Goal: Navigation & Orientation: Find specific page/section

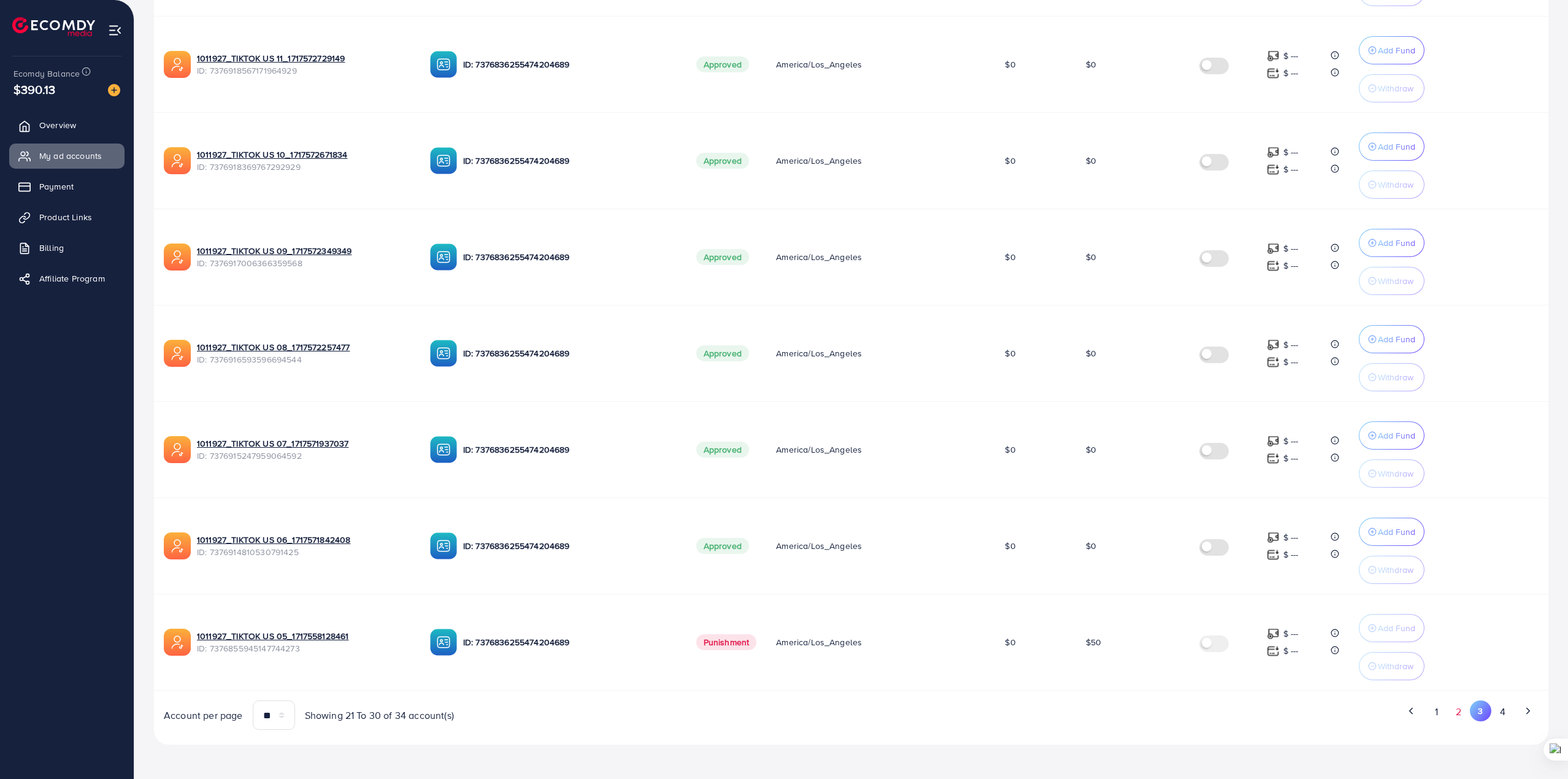
scroll to position [585, 0]
click at [1455, 714] on button "2" at bounding box center [1459, 712] width 22 height 23
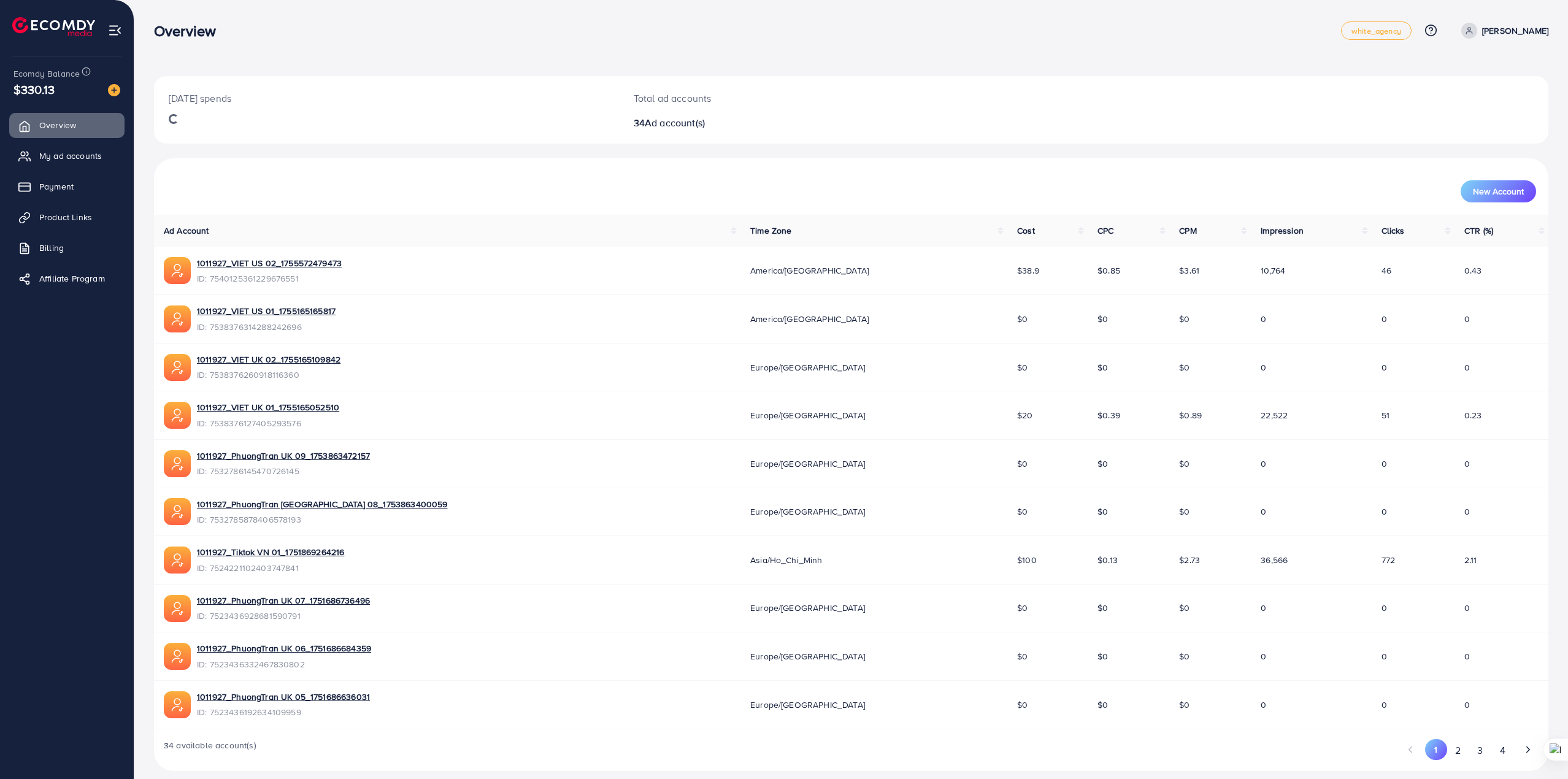
scroll to position [13, 0]
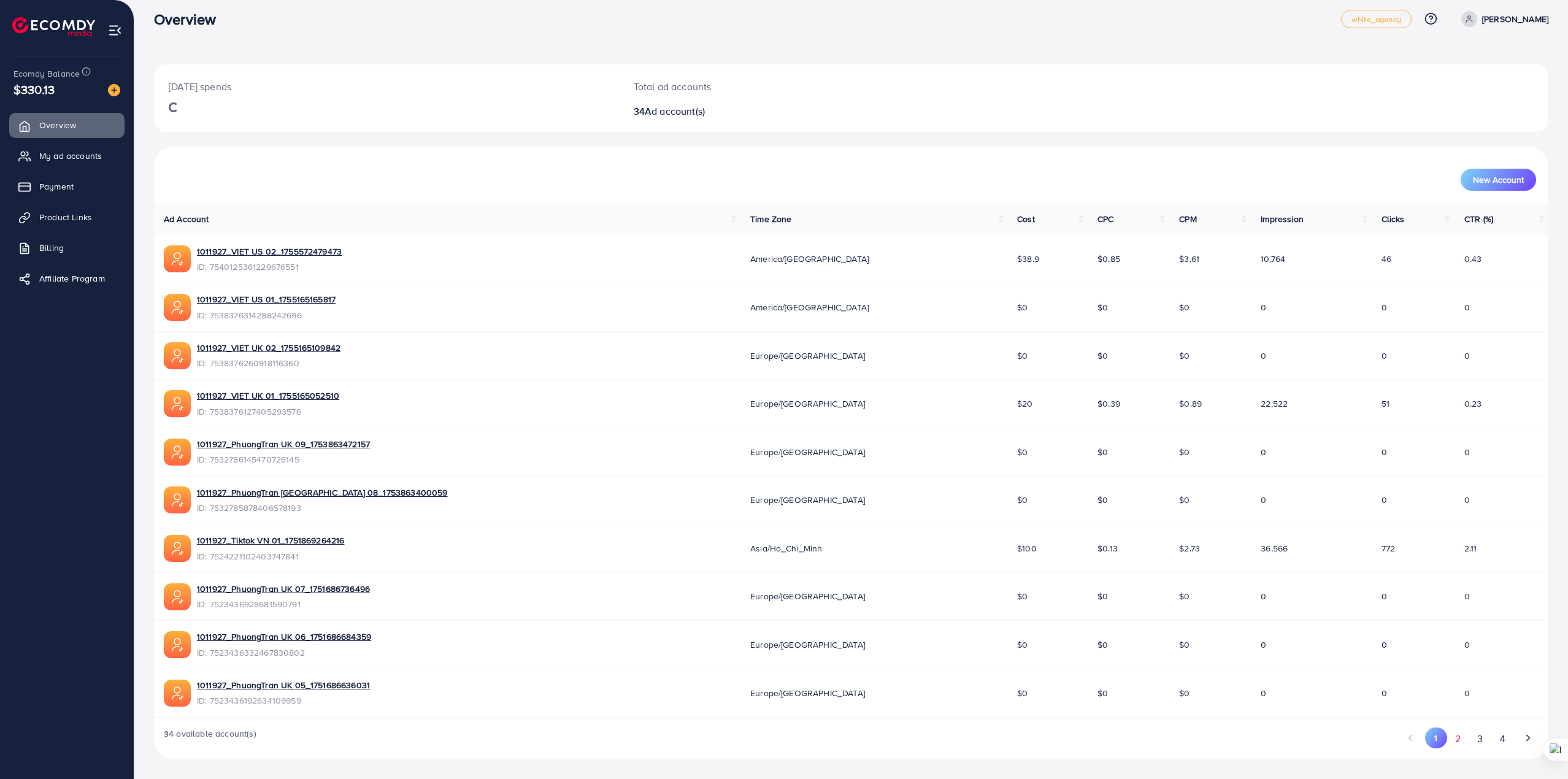
click at [1451, 738] on button "2" at bounding box center [1458, 738] width 22 height 23
click at [74, 155] on span "My ad accounts" at bounding box center [74, 155] width 63 height 12
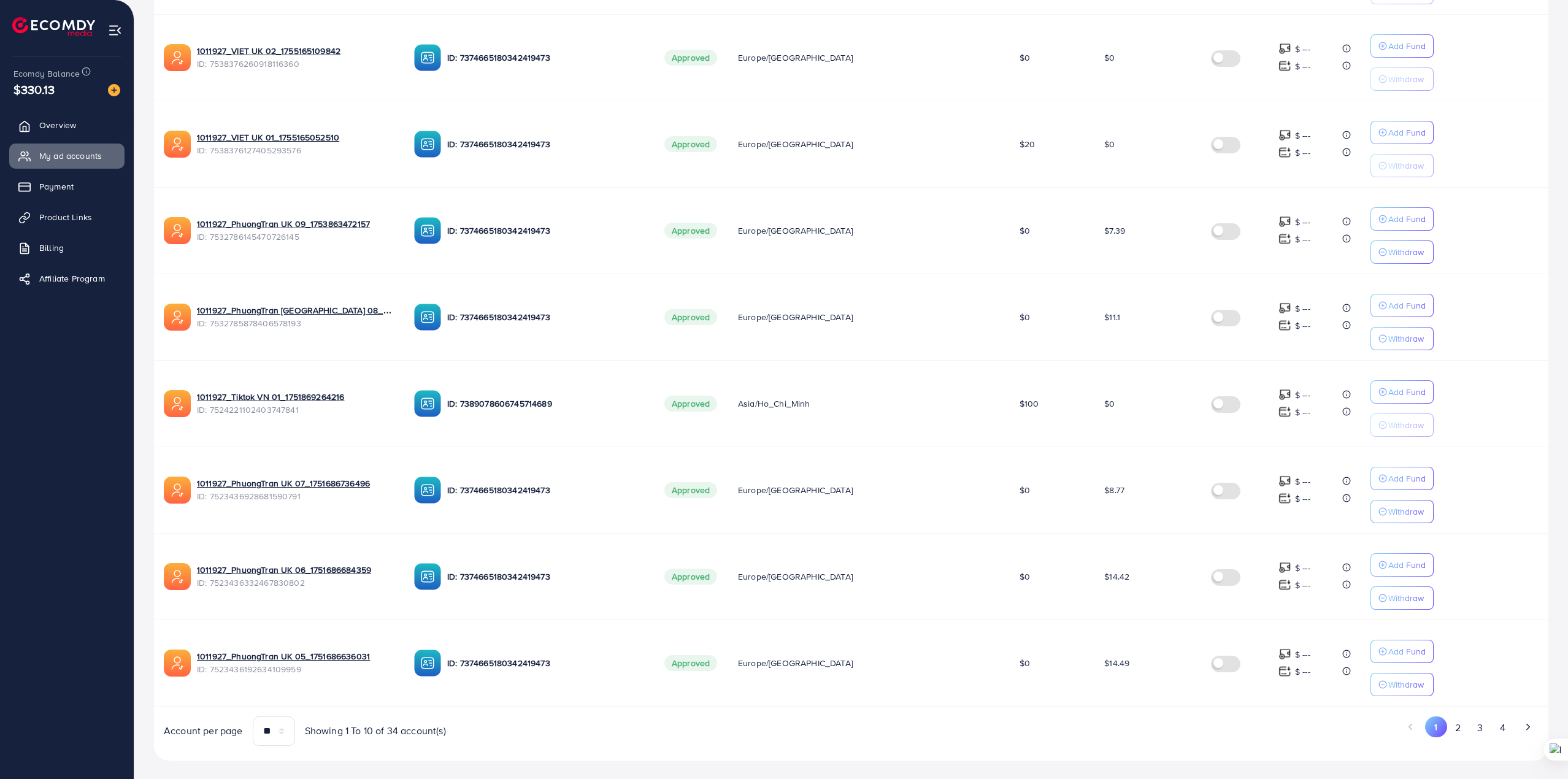
scroll to position [481, 0]
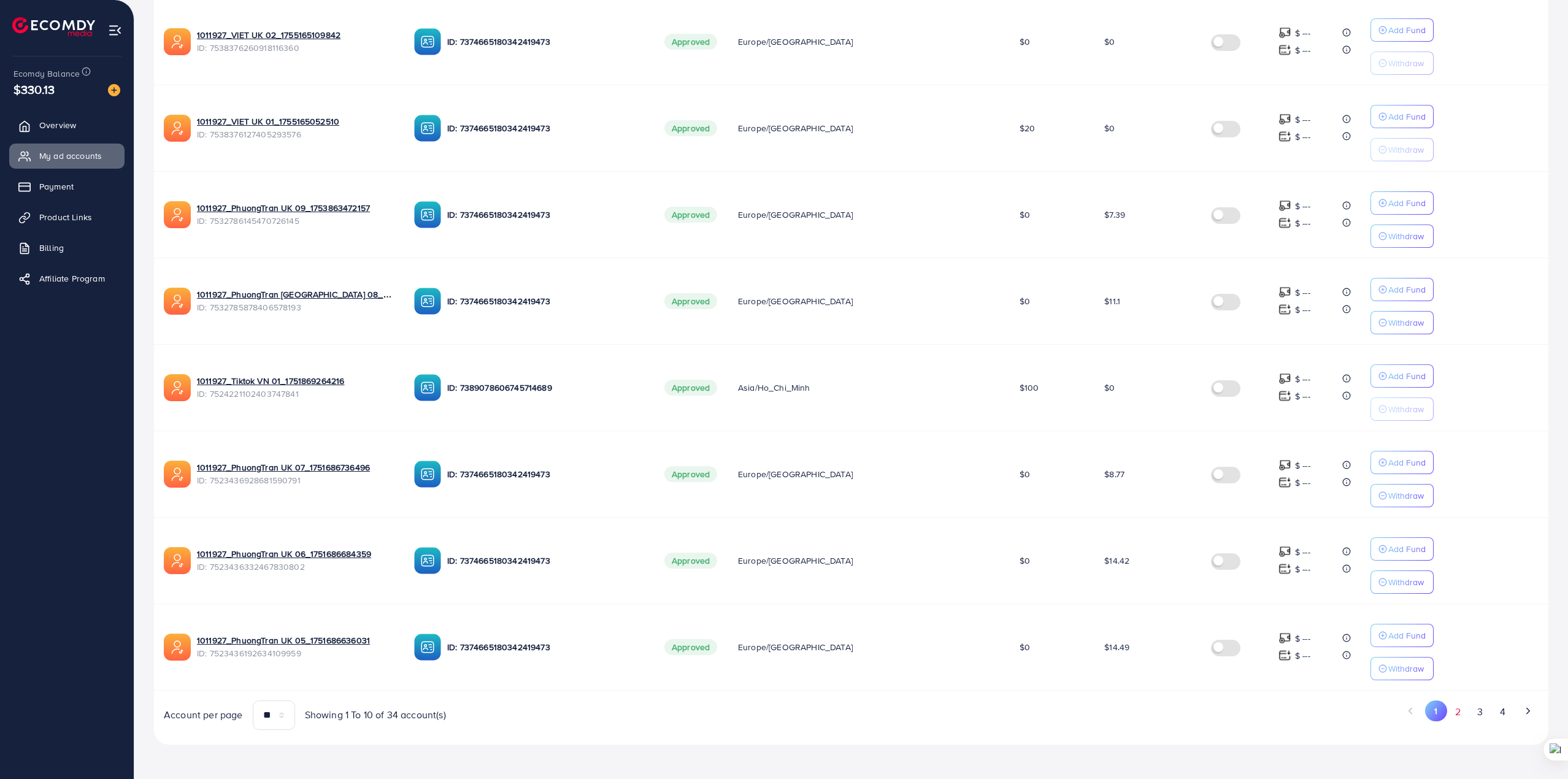
click at [1458, 714] on button "2" at bounding box center [1458, 712] width 22 height 23
click at [1481, 714] on button "3" at bounding box center [1480, 712] width 22 height 23
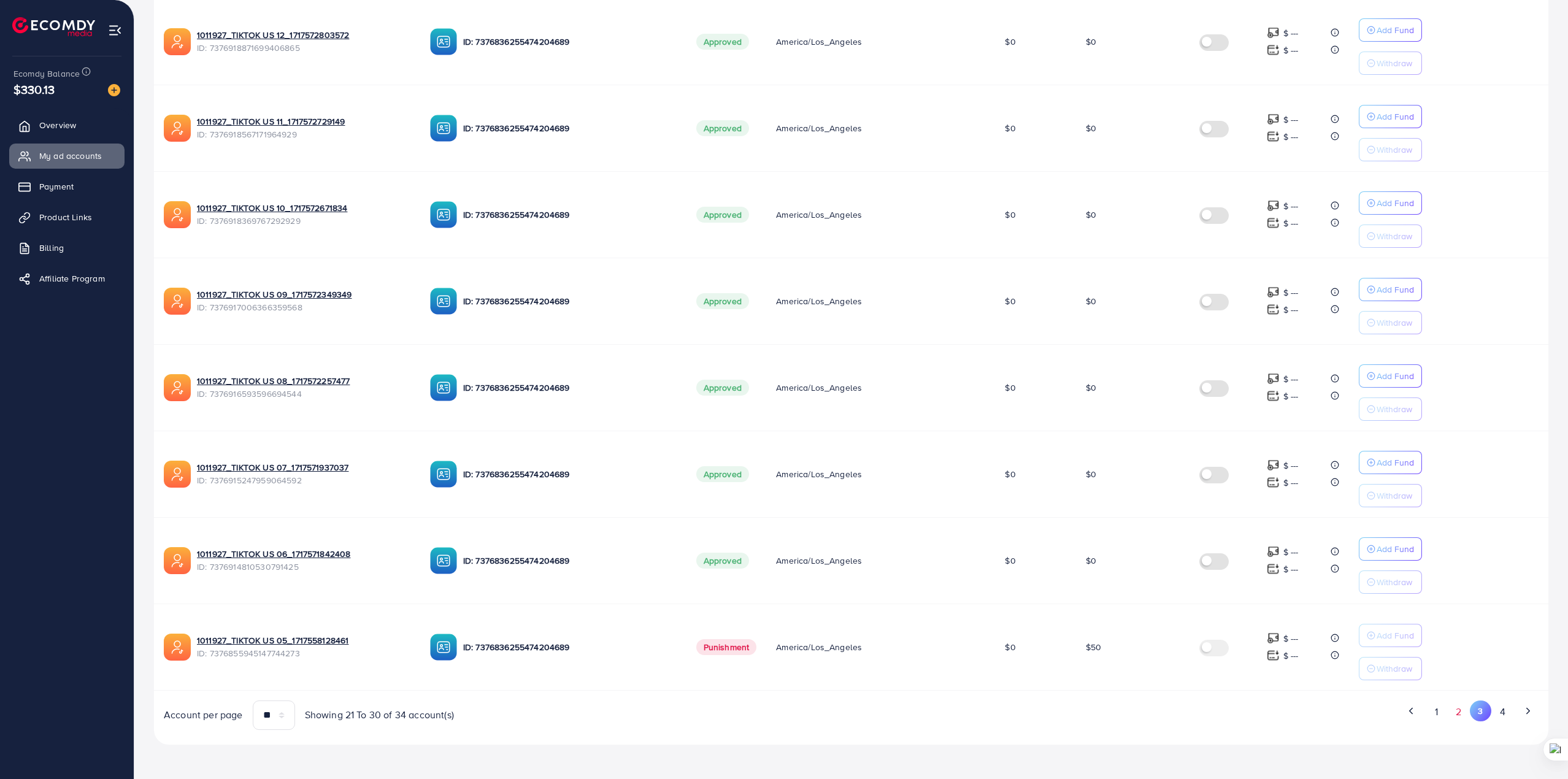
click at [1456, 709] on button "2" at bounding box center [1459, 712] width 22 height 23
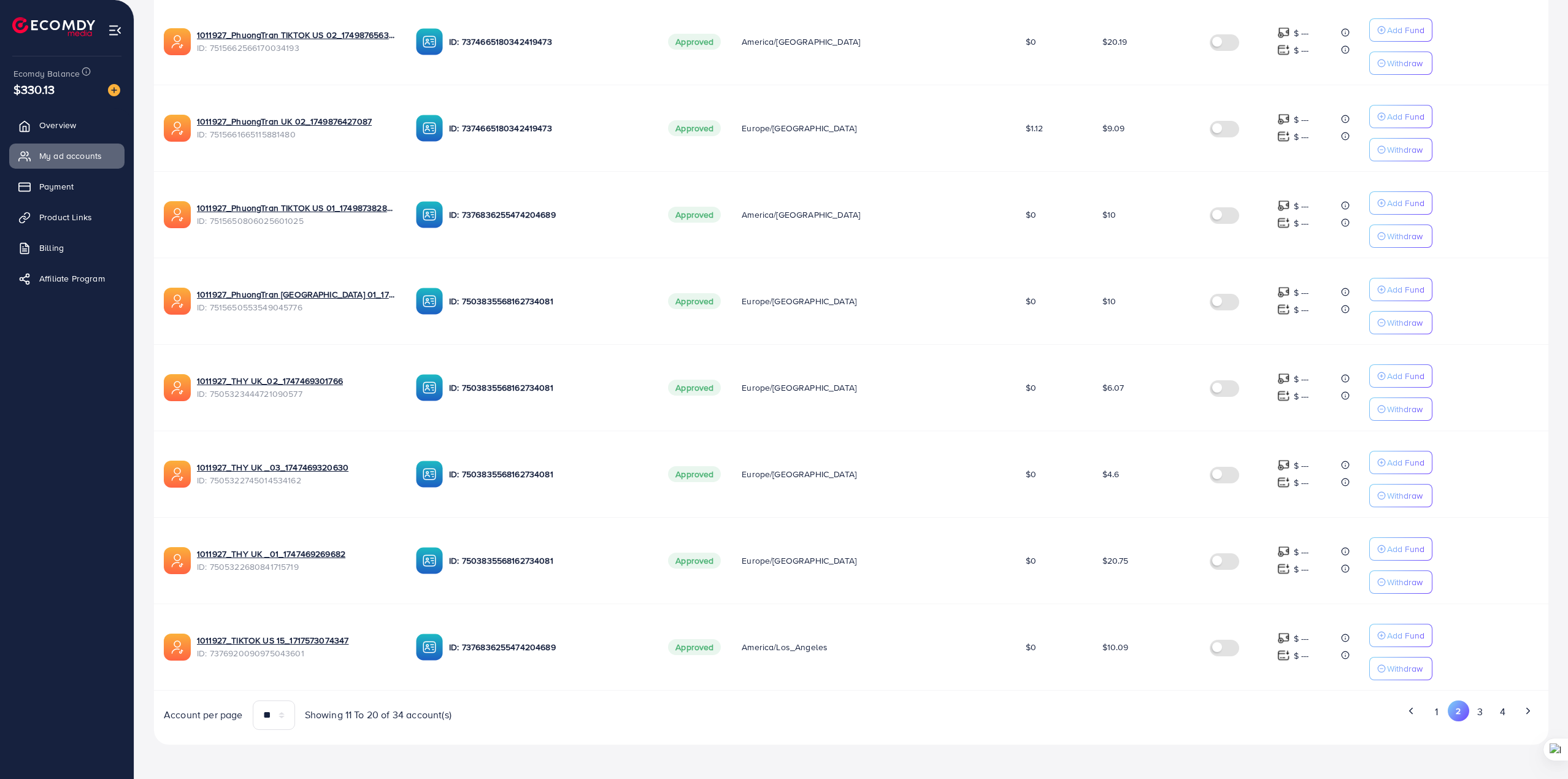
scroll to position [153, 0]
